Goal: Check status: Check status

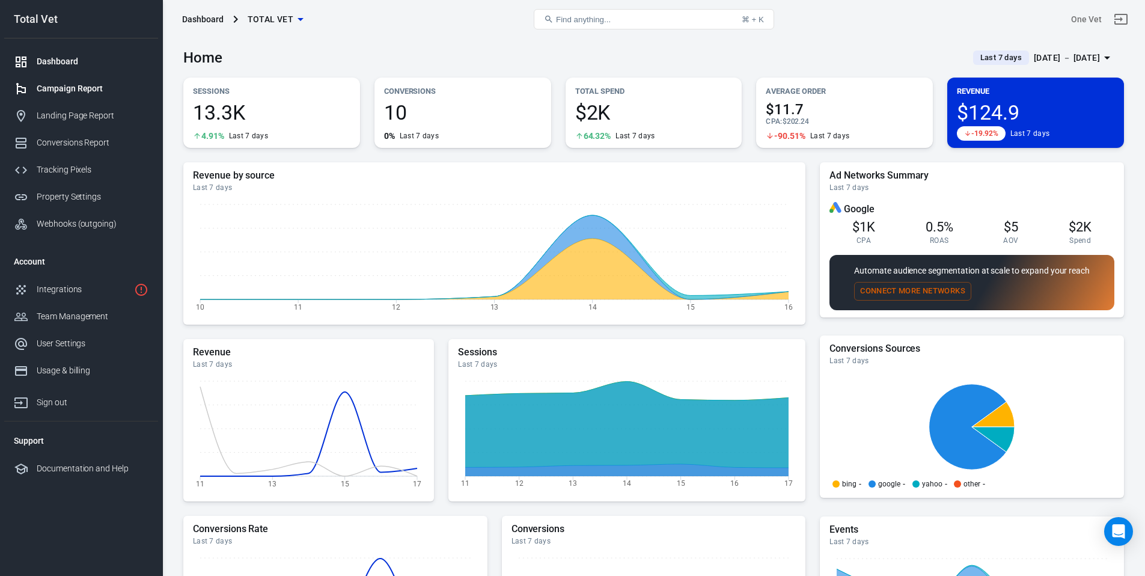
click at [81, 94] on div "Campaign Report" at bounding box center [93, 88] width 112 height 13
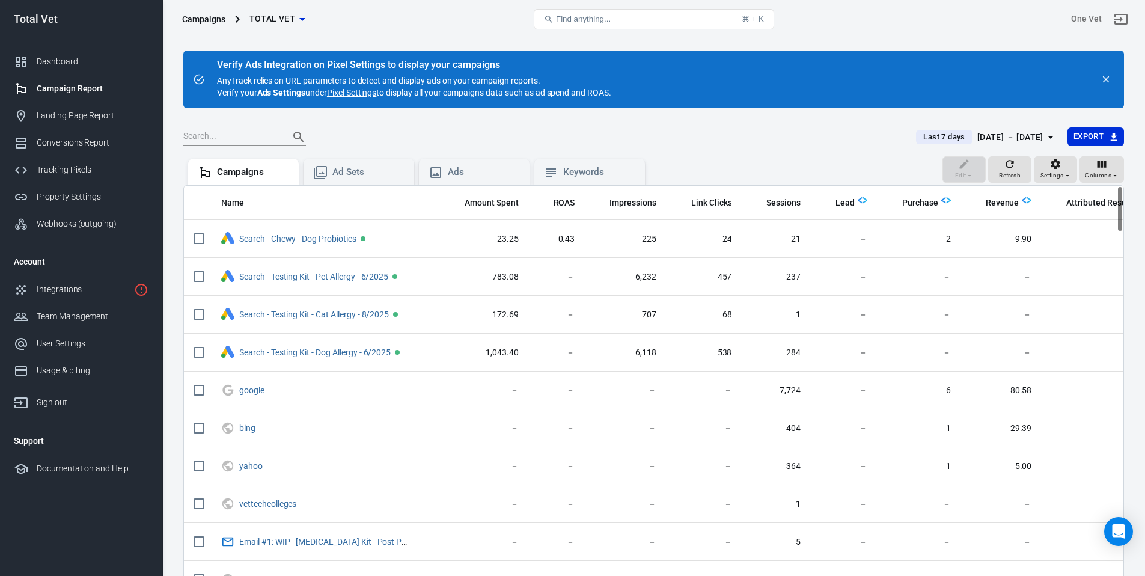
click at [1032, 136] on div "[DATE] － [DATE]" at bounding box center [1011, 137] width 66 height 15
click at [1037, 136] on div "[DATE] － [DATE]" at bounding box center [1011, 137] width 66 height 15
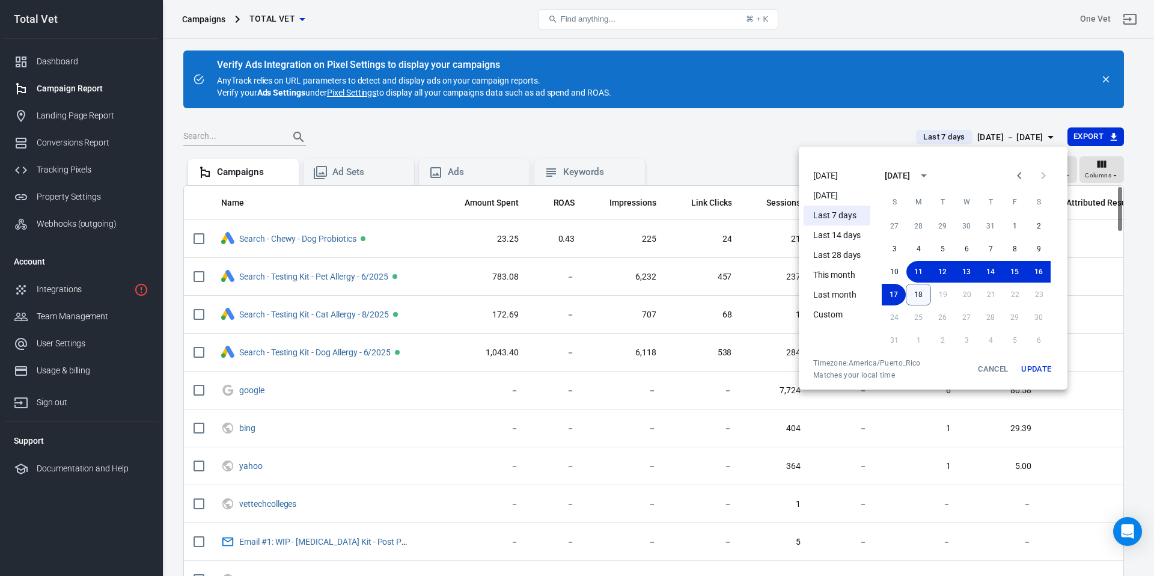
click at [914, 291] on button "18" at bounding box center [918, 295] width 25 height 22
click at [1011, 271] on button "15" at bounding box center [1015, 272] width 24 height 22
click at [1044, 369] on button "Update" at bounding box center [1036, 369] width 38 height 22
